Goal: Contribute content: Add original content to the website for others to see

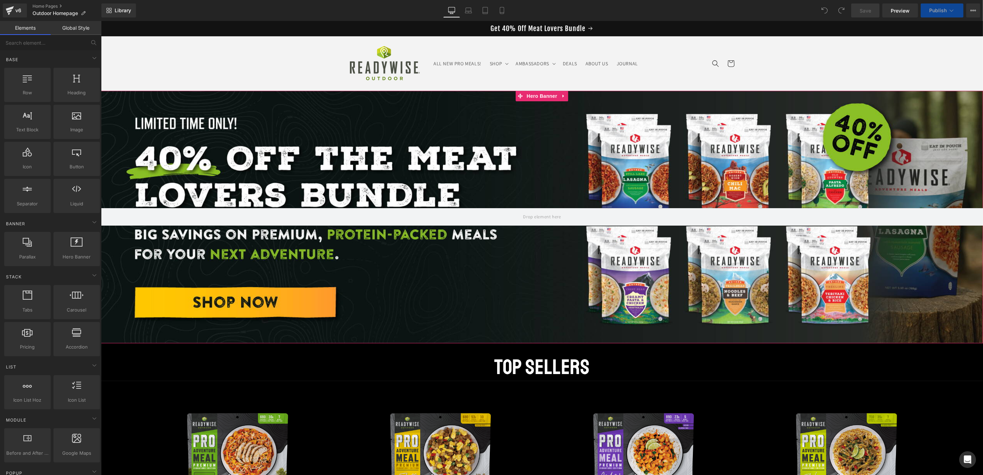
click at [208, 180] on div at bounding box center [542, 217] width 882 height 252
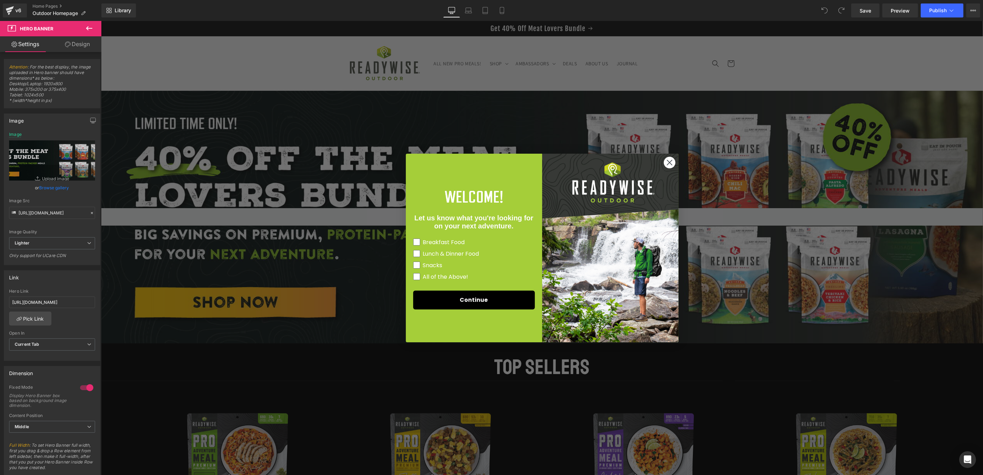
click at [541, 146] on div "Close dialog Let us know what you're looking for on your next adventure. Breakf…" at bounding box center [542, 248] width 882 height 454
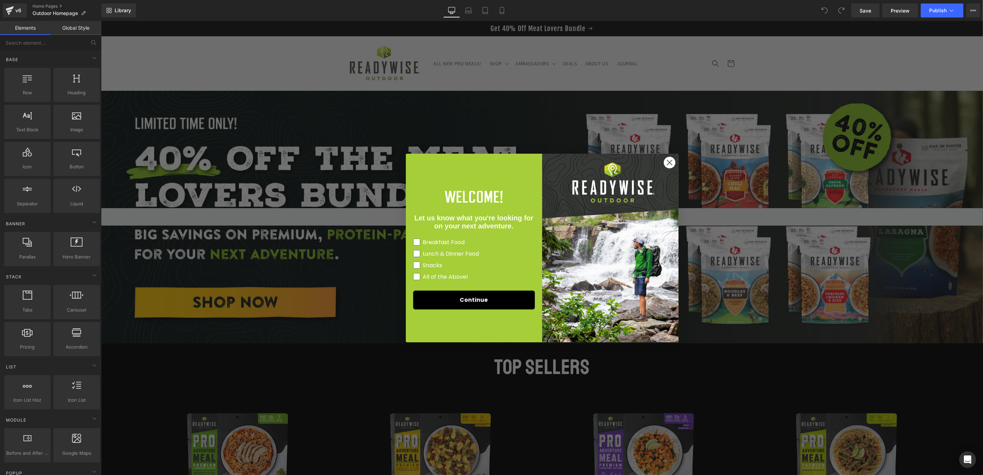
click at [669, 161] on icon "Close dialog" at bounding box center [669, 163] width 12 height 12
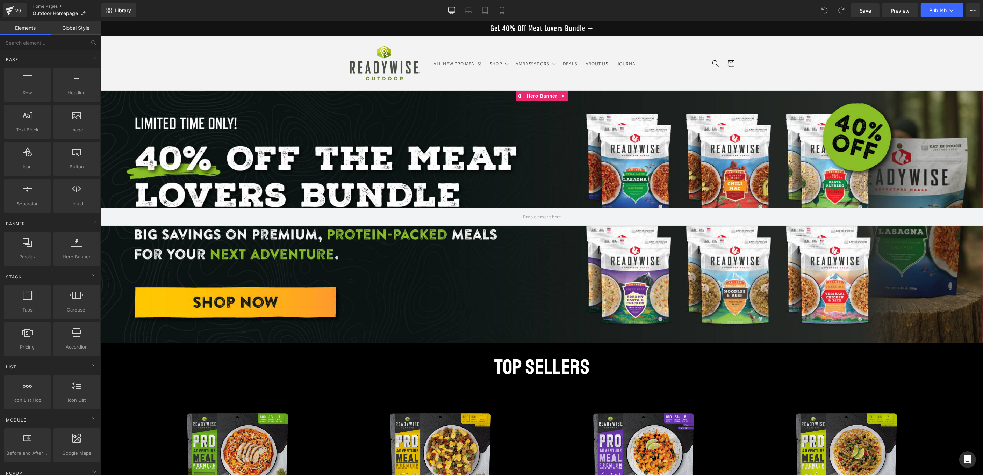
click at [494, 172] on div at bounding box center [542, 217] width 882 height 252
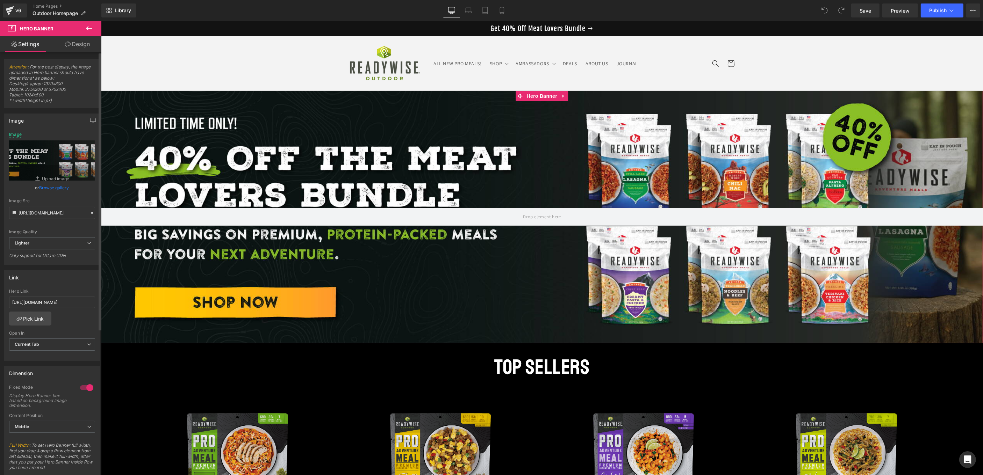
click at [52, 185] on link "Browse gallery" at bounding box center [54, 188] width 30 height 12
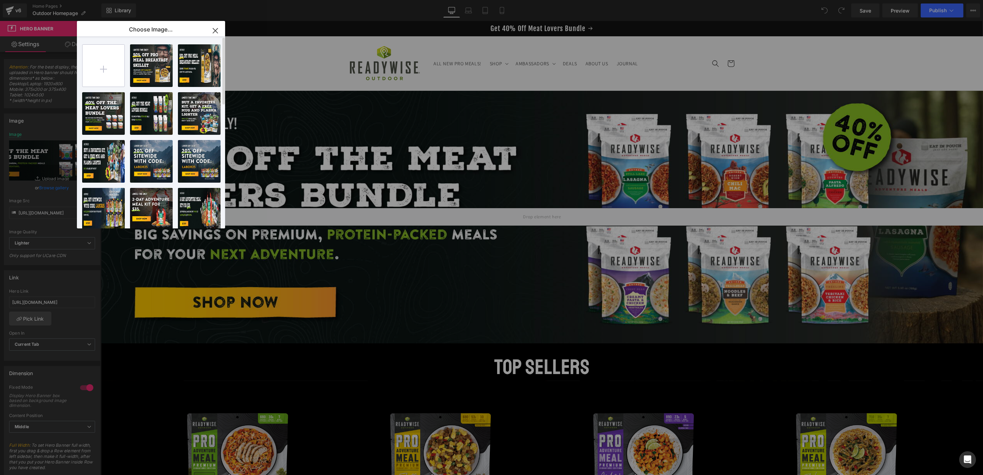
click at [102, 69] on input "file" at bounding box center [103, 66] width 42 height 42
type input "C:\fakepath\25_RWO Mega Variety Bundle_40off_banner_Desktop B (1).jpg"
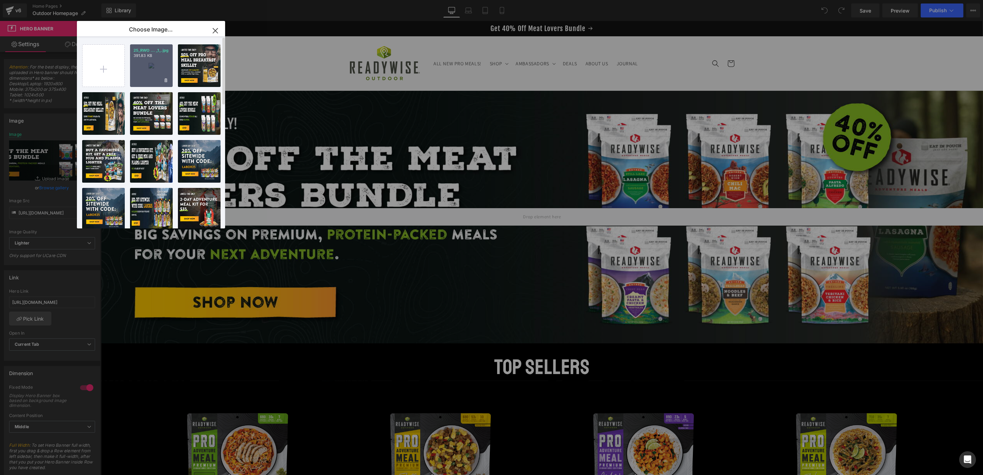
click at [155, 70] on div "25_RWO ... _1_.jpg 391.83 KB" at bounding box center [151, 65] width 43 height 43
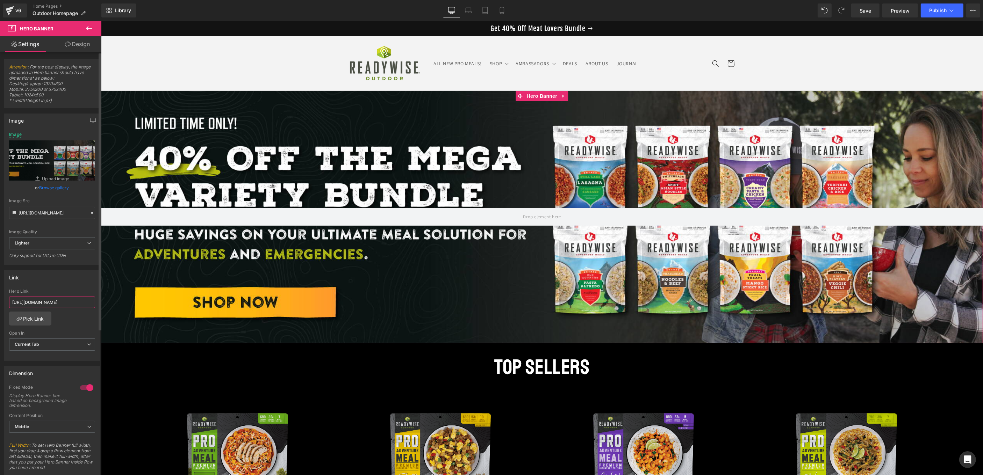
click at [66, 300] on input "[URL][DOMAIN_NAME]" at bounding box center [52, 303] width 86 height 12
paste input "ga-variety-bundle-2"
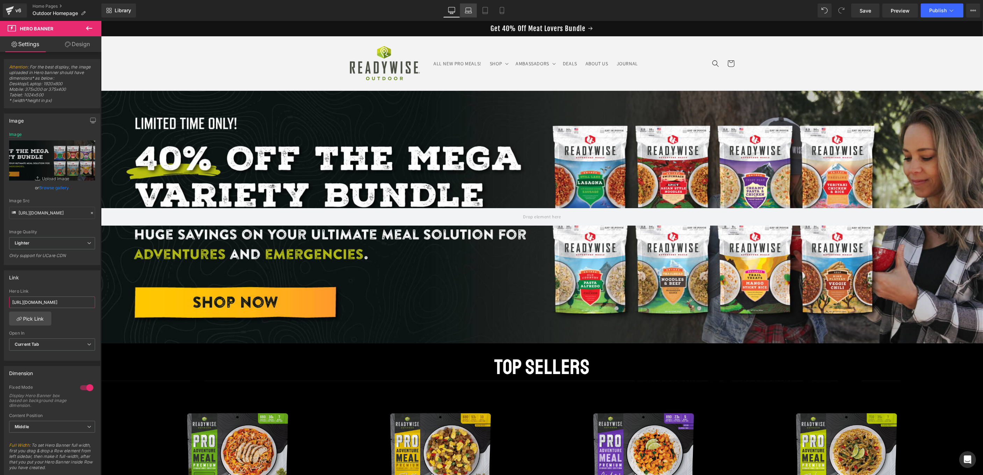
type input "[URL][DOMAIN_NAME]"
drag, startPoint x: 471, startPoint y: 9, endPoint x: 467, endPoint y: 12, distance: 4.4
click at [471, 9] on icon at bounding box center [468, 10] width 7 height 7
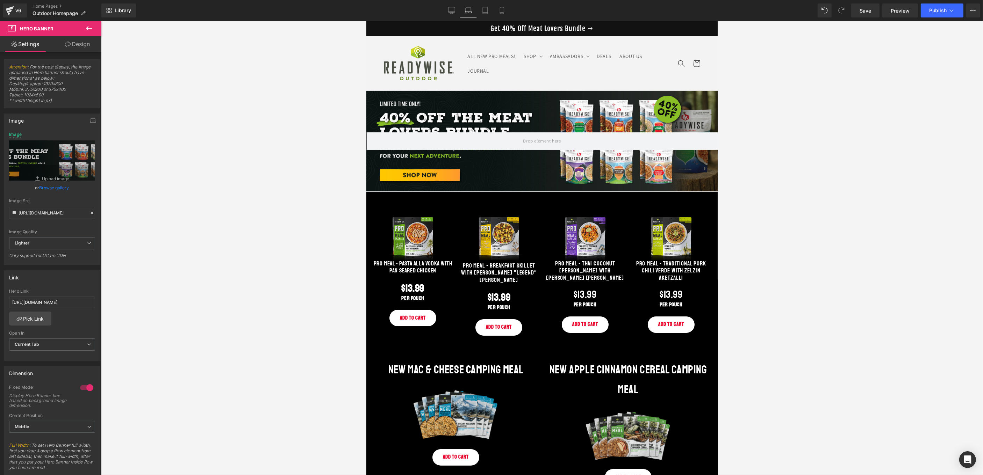
scroll to position [0, 0]
click at [51, 190] on link "Browse gallery" at bounding box center [54, 188] width 30 height 12
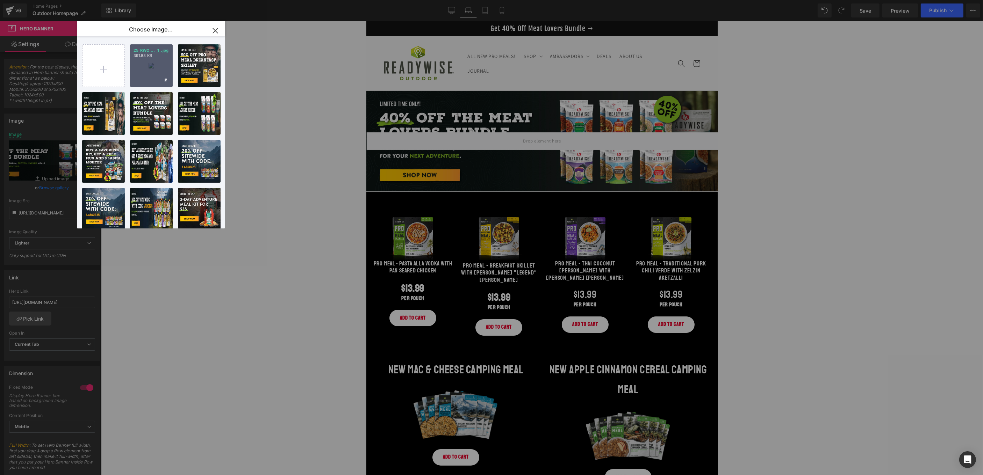
click at [160, 65] on div "25_RWO ... _1_.jpg 391.83 KB" at bounding box center [151, 65] width 43 height 43
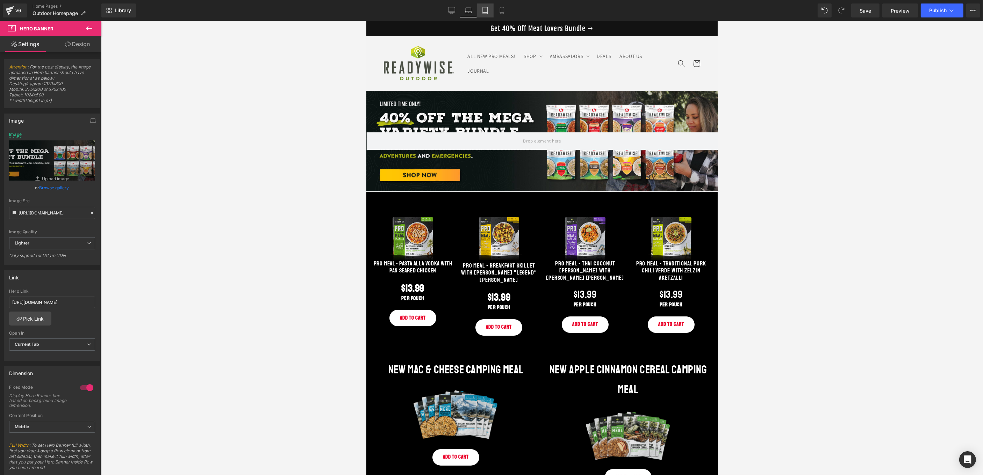
click at [484, 11] on icon at bounding box center [485, 10] width 7 height 7
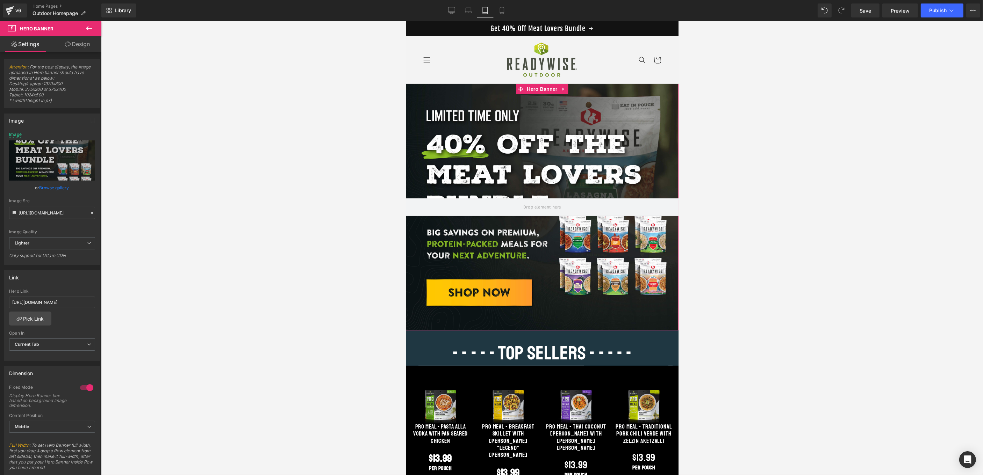
click at [64, 189] on link "Browse gallery" at bounding box center [54, 188] width 30 height 12
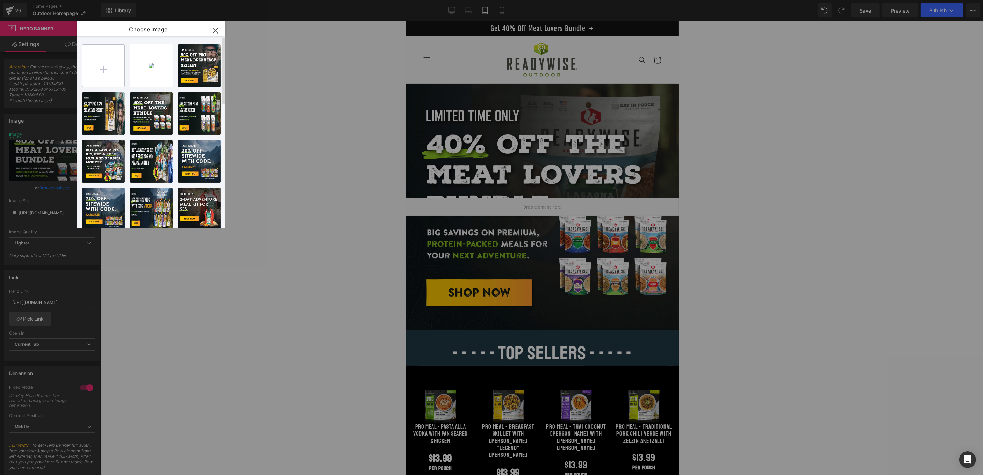
click at [111, 62] on input "file" at bounding box center [103, 66] width 42 height 42
type input "C:\fakepath\25_RWO Mega Variety Bundle_40off_banner_Mobile B (1).jpg"
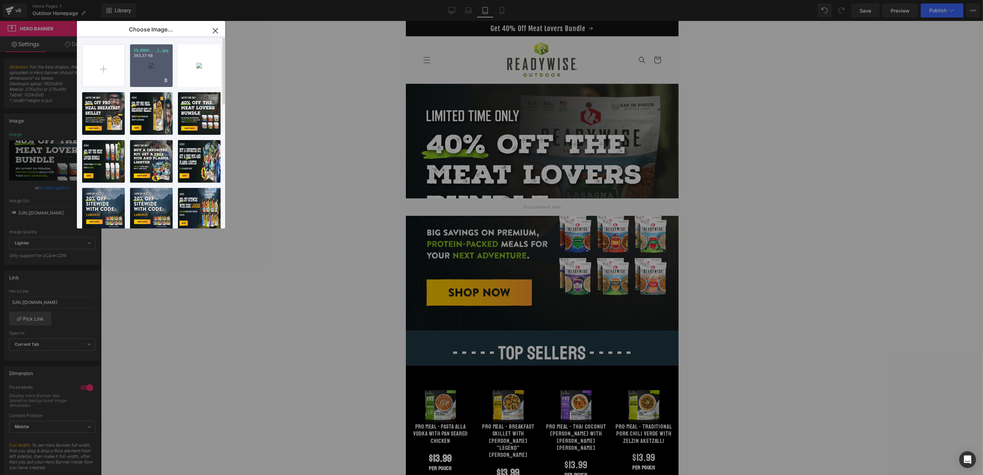
click at [157, 69] on div "25_RWO ... _1_.jpg 383.37 KB" at bounding box center [151, 65] width 43 height 43
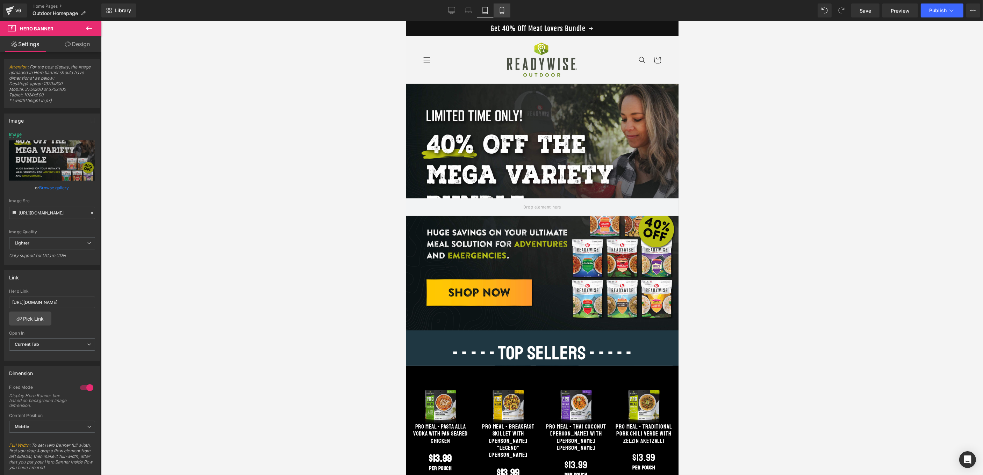
click at [501, 10] on icon at bounding box center [501, 10] width 7 height 7
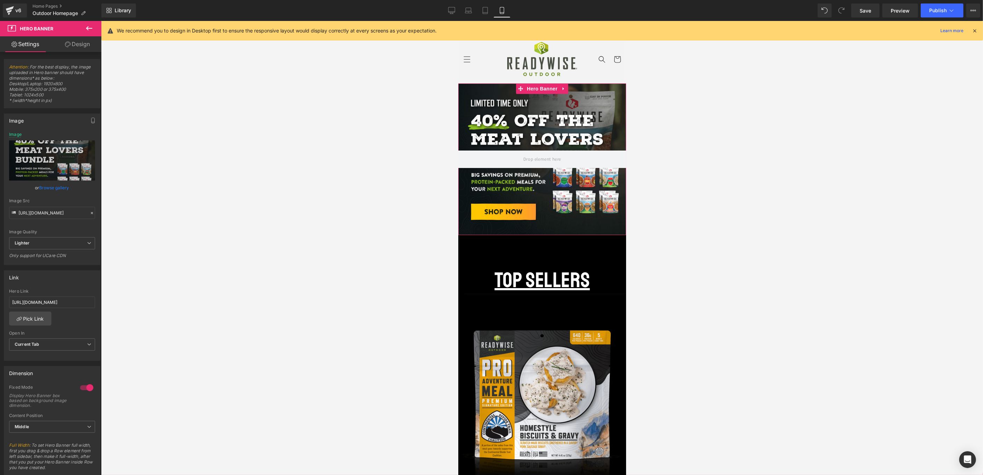
click at [66, 186] on link "Browse gallery" at bounding box center [54, 188] width 30 height 12
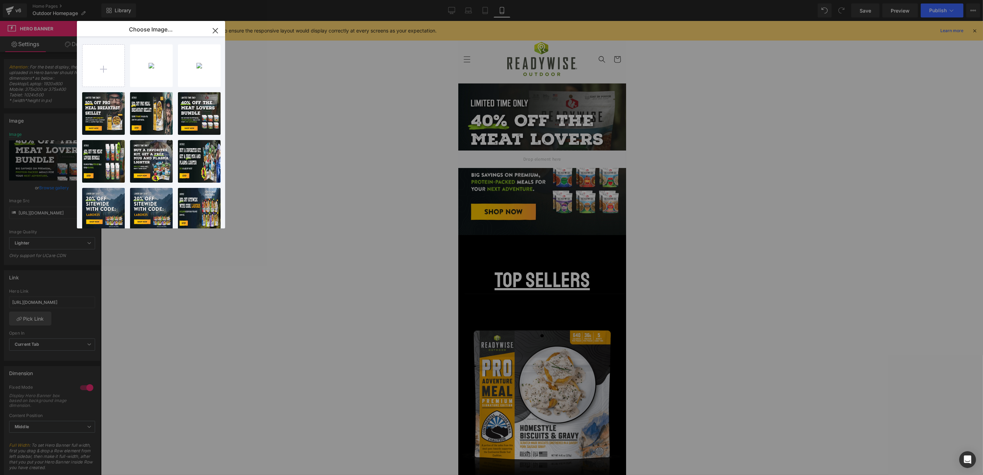
click at [0, 0] on div "25_RWO ... _1_.jpg 383.37 KB" at bounding box center [0, 0] width 0 height 0
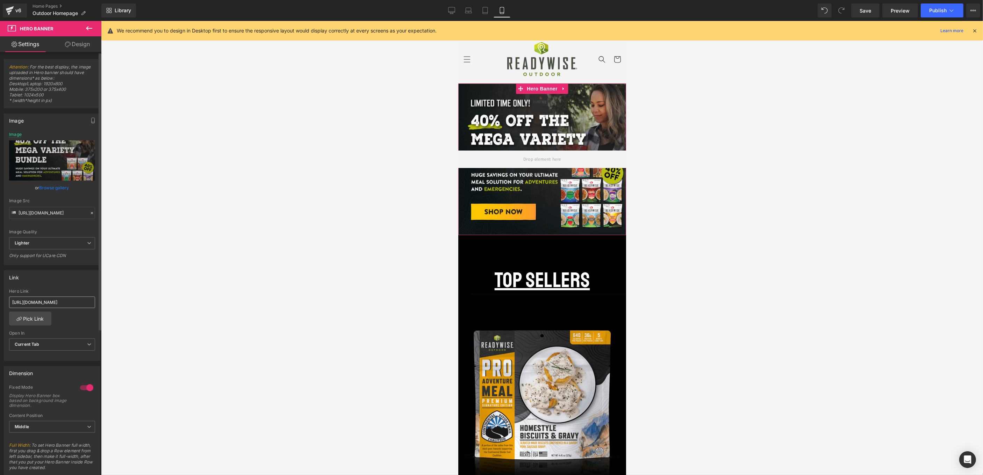
scroll to position [0, 49]
click at [946, 10] on span "Publish" at bounding box center [937, 11] width 17 height 6
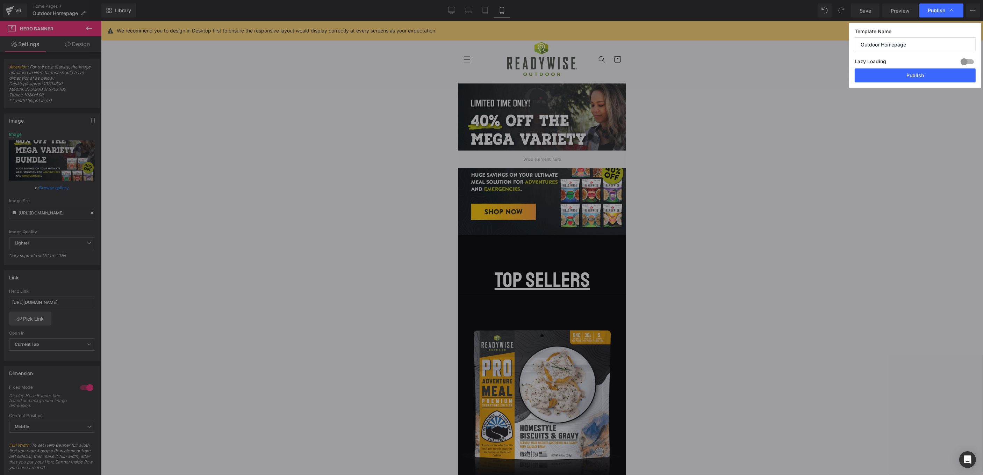
click at [936, 70] on button "Publish" at bounding box center [915, 76] width 121 height 14
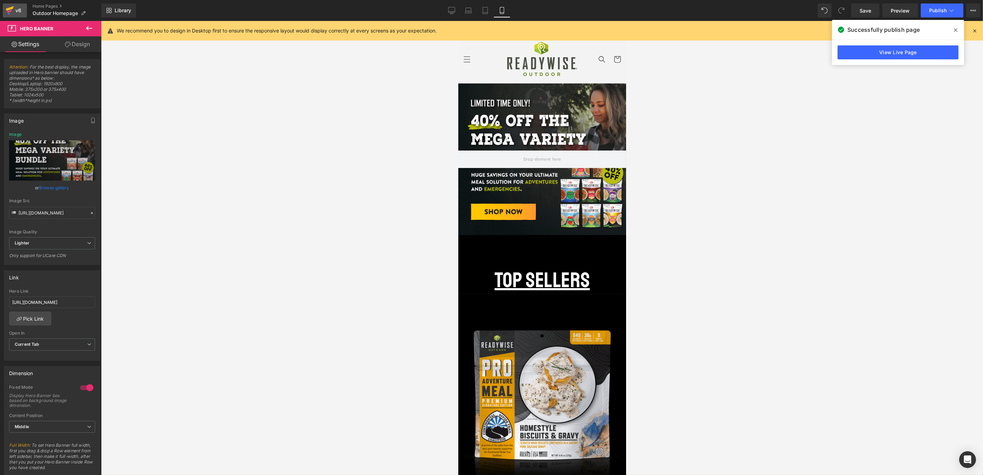
click at [16, 11] on div "v6" at bounding box center [18, 10] width 9 height 9
